Goal: Complete application form

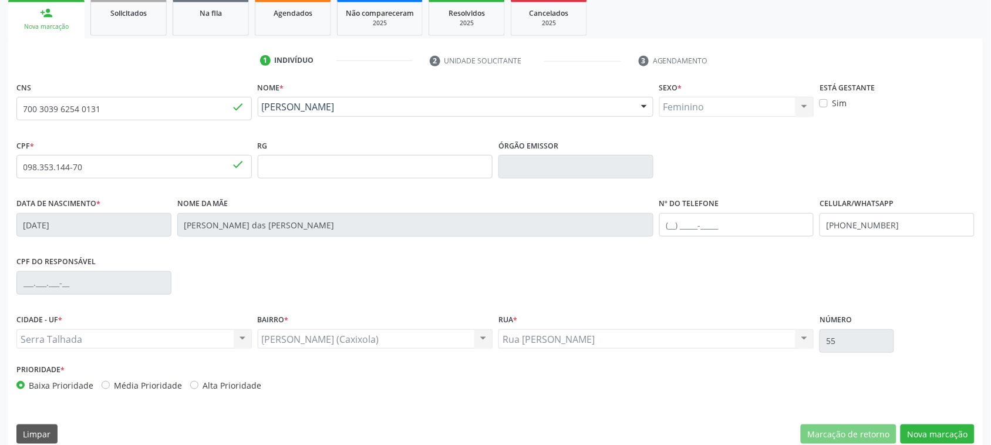
scroll to position [191, 0]
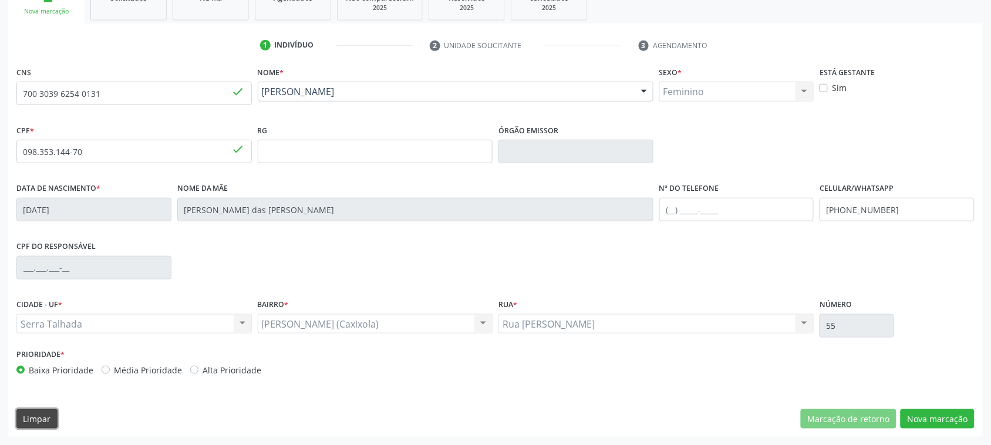
click at [51, 423] on button "Limpar" at bounding box center [36, 419] width 41 height 20
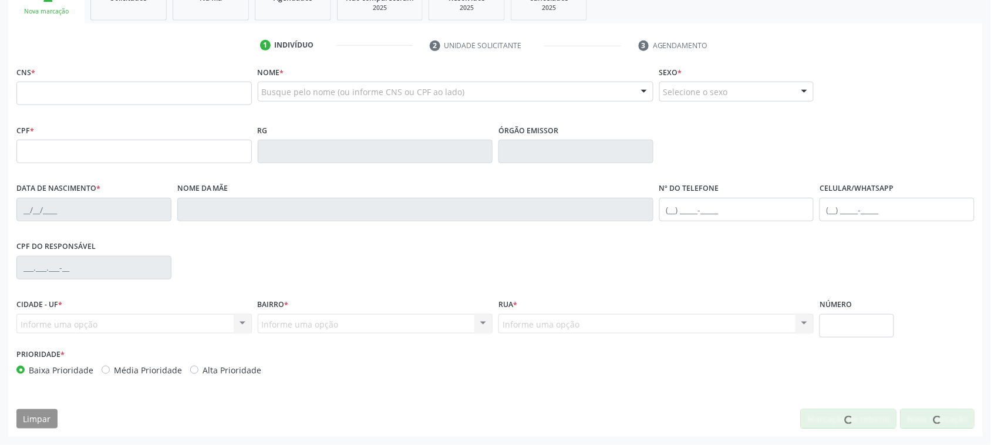
scroll to position [191, 0]
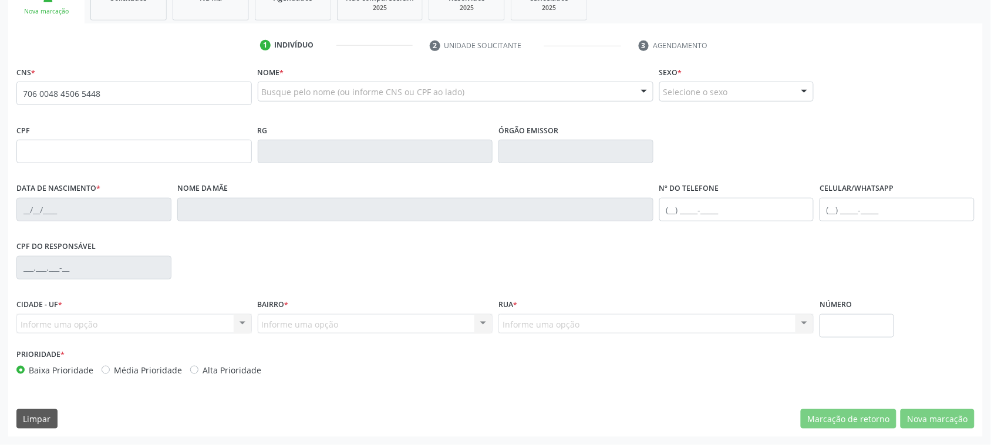
type input "706 0048 4506 5448"
type input "049.134.274-82"
type input "05/01/1972"
type input "Maria Solidade Pereira"
type input "(99) 99999-9999"
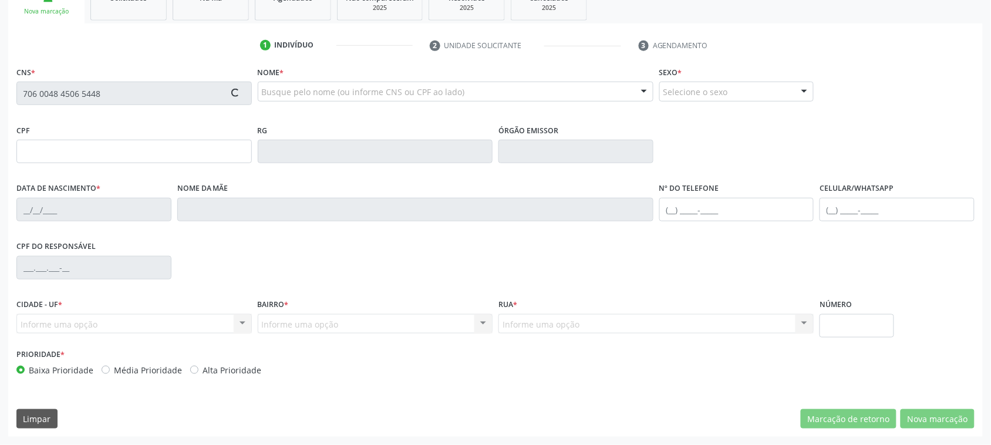
type input "(99) 99999-9999"
type input "975"
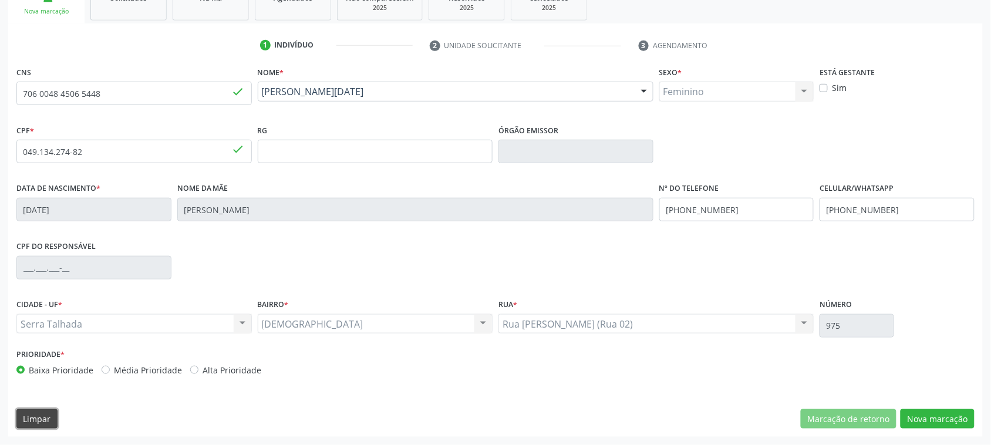
click at [53, 423] on button "Limpar" at bounding box center [36, 419] width 41 height 20
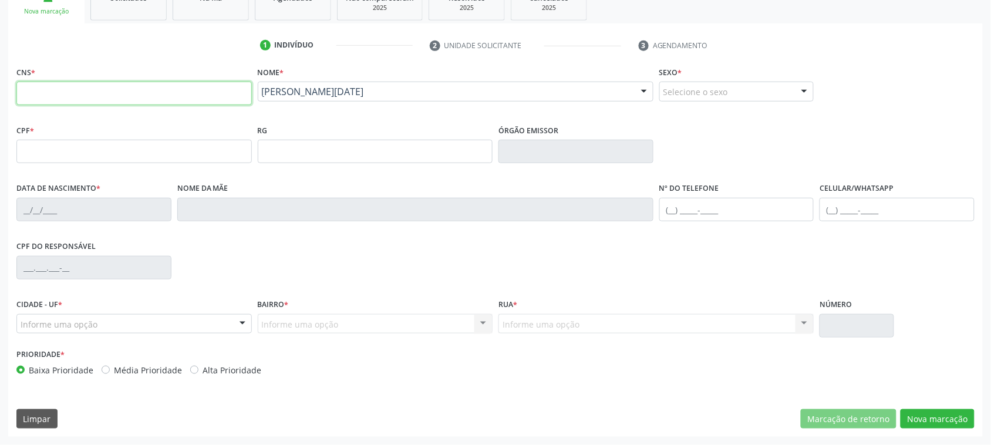
click at [109, 94] on input "text" at bounding box center [133, 93] width 235 height 23
